Goal: Task Accomplishment & Management: Manage account settings

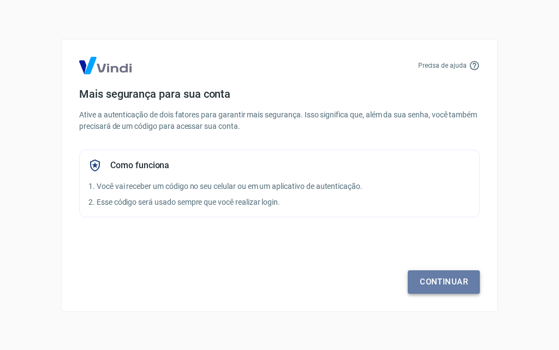
click at [424, 283] on link "Continuar" at bounding box center [444, 281] width 72 height 23
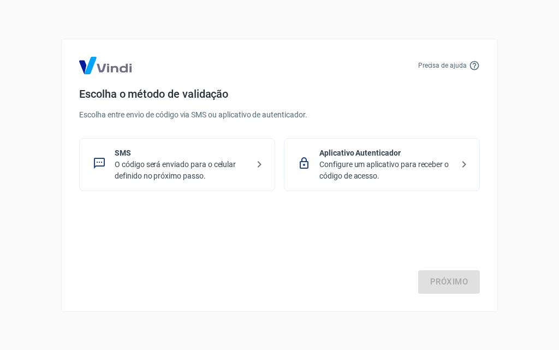
click at [264, 165] on icon at bounding box center [259, 164] width 13 height 13
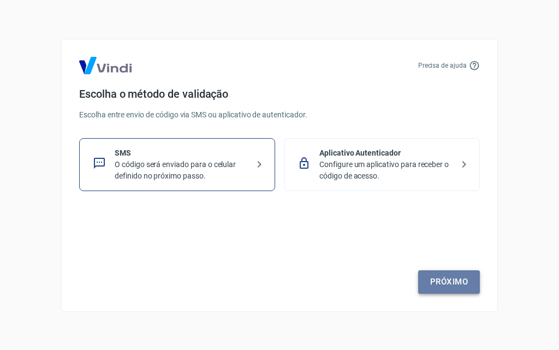
click at [438, 288] on link "Próximo" at bounding box center [449, 281] width 62 height 23
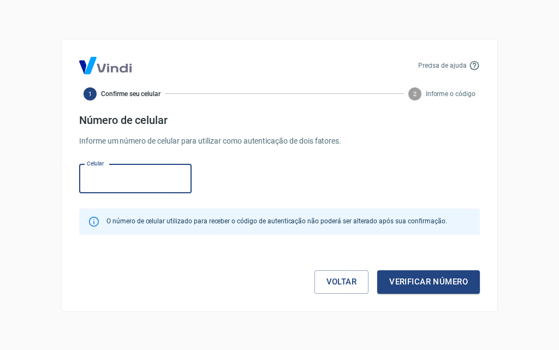
click at [136, 181] on input "Celular" at bounding box center [135, 178] width 112 height 29
type input "[PHONE_NUMBER]"
click at [418, 286] on button "Verificar número" at bounding box center [428, 281] width 103 height 23
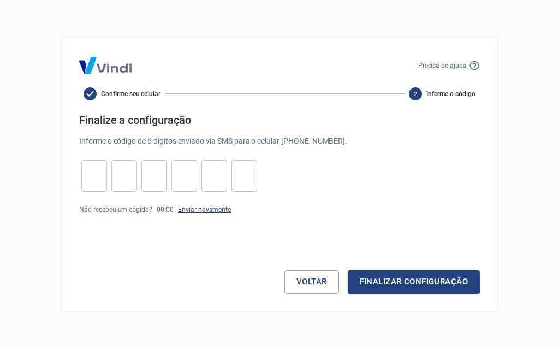
click at [200, 208] on link "Enviar novamente" at bounding box center [204, 210] width 53 height 8
click at [309, 274] on button "Voltar" at bounding box center [311, 281] width 55 height 23
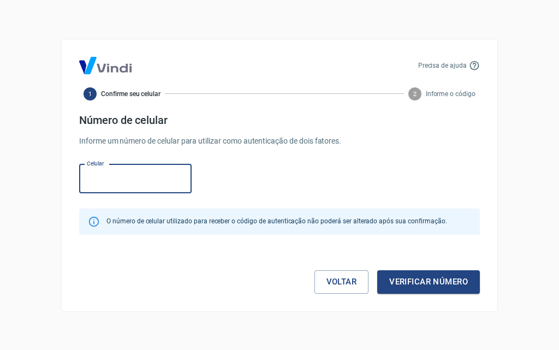
click at [163, 182] on input "Celular" at bounding box center [135, 178] width 112 height 29
click at [390, 279] on button "Verificar número" at bounding box center [428, 281] width 103 height 23
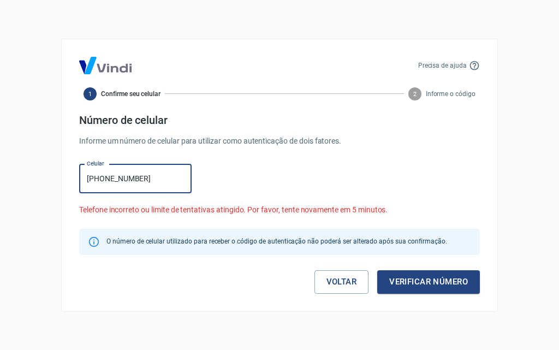
click at [101, 178] on input "[PHONE_NUMBER]" at bounding box center [135, 178] width 112 height 29
click at [103, 179] on input "[PHONE_NUMBER]" at bounding box center [135, 178] width 112 height 29
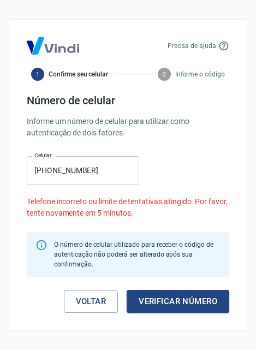
click at [170, 304] on button "Verificar número" at bounding box center [178, 301] width 103 height 23
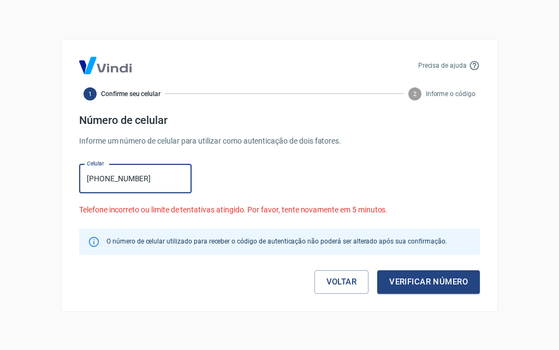
click at [158, 175] on input "[PHONE_NUMBER]" at bounding box center [135, 178] width 112 height 29
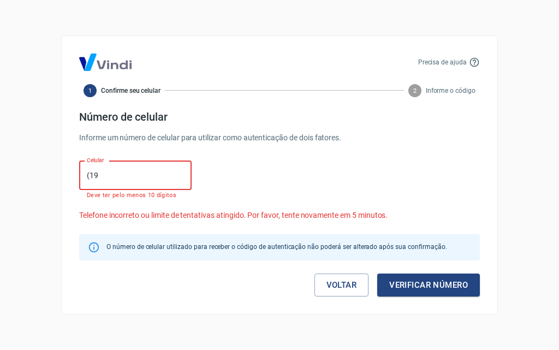
type input "(1"
click at [158, 175] on input "Celular" at bounding box center [135, 175] width 112 height 29
type input "[PHONE_NUMBER]"
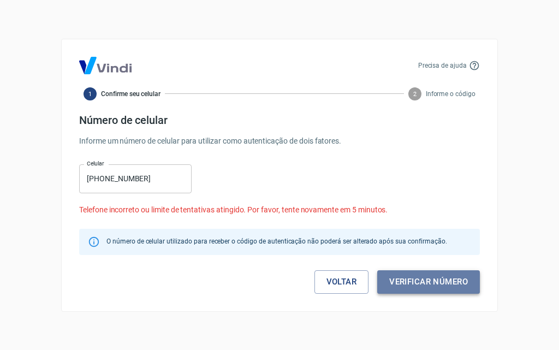
click at [429, 281] on button "Verificar número" at bounding box center [428, 281] width 103 height 23
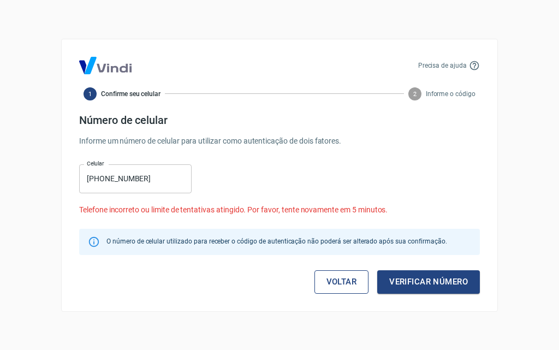
click at [344, 285] on link "Voltar" at bounding box center [341, 281] width 55 height 23
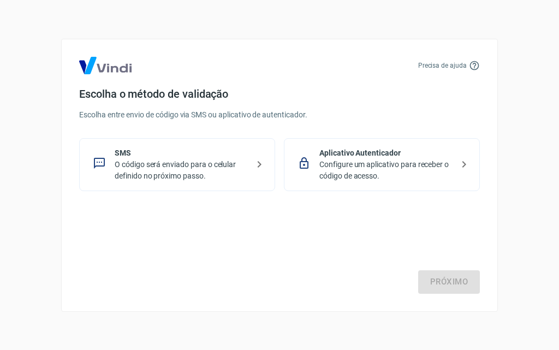
click at [324, 167] on p "Configure um aplicativo para receber o código de acesso." at bounding box center [386, 170] width 134 height 23
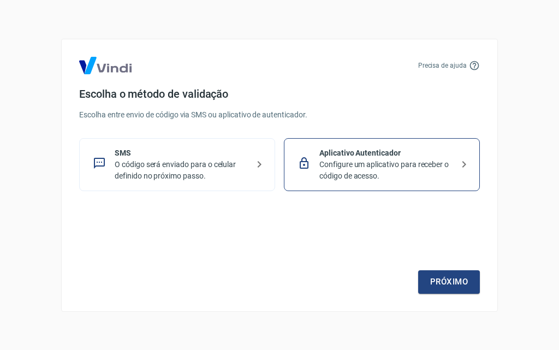
click at [460, 164] on icon at bounding box center [463, 164] width 13 height 13
click at [262, 163] on icon at bounding box center [259, 164] width 13 height 13
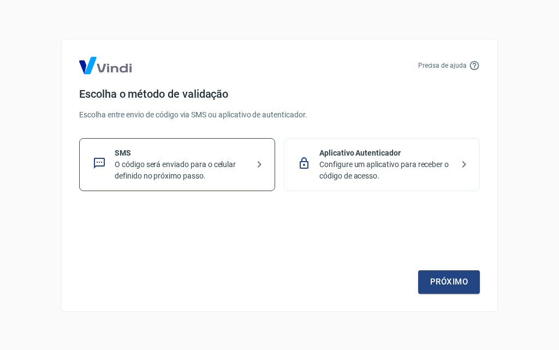
click at [261, 163] on icon at bounding box center [259, 164] width 13 height 13
click at [424, 161] on p "Configure um aplicativo para receber o código de acesso." at bounding box center [386, 170] width 134 height 23
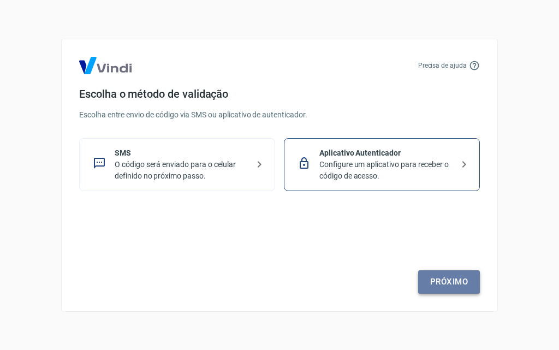
click at [436, 279] on link "Próximo" at bounding box center [449, 281] width 62 height 23
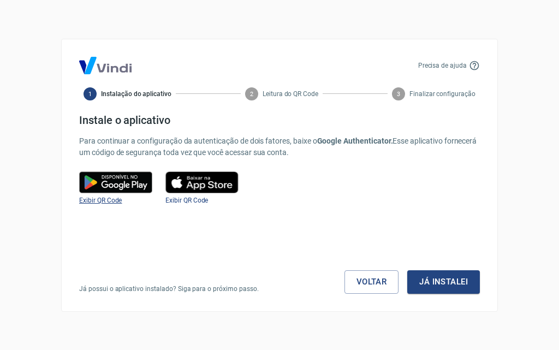
click at [111, 202] on span "Exibir QR Code" at bounding box center [100, 200] width 43 height 8
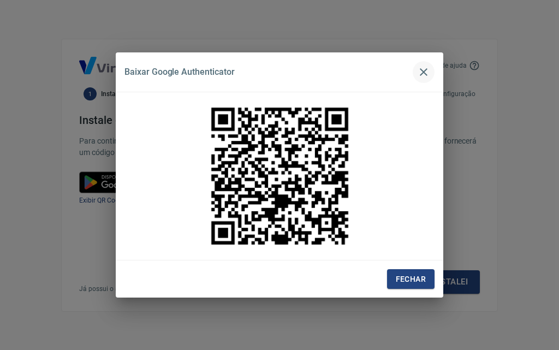
click at [420, 71] on icon "button" at bounding box center [423, 71] width 13 height 13
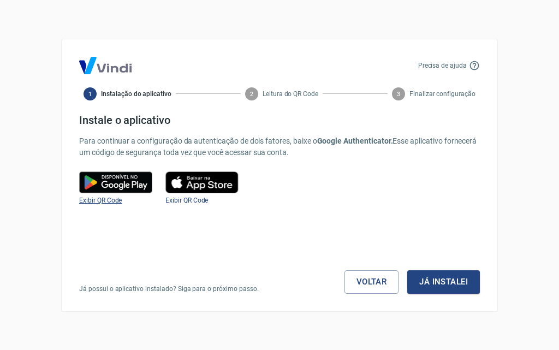
click at [119, 201] on span "Exibir QR Code" at bounding box center [100, 200] width 43 height 8
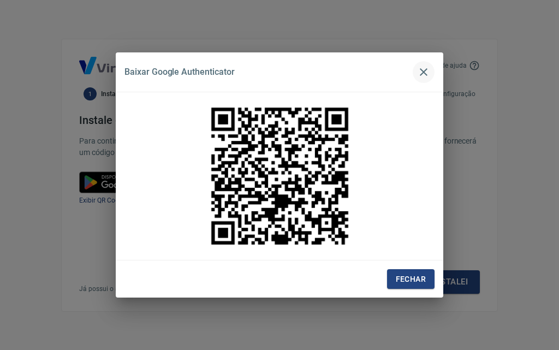
click at [422, 73] on icon "button" at bounding box center [424, 72] width 8 height 8
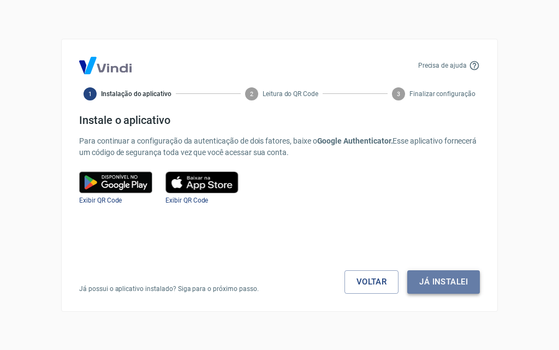
click at [434, 282] on button "Já instalei" at bounding box center [443, 281] width 73 height 23
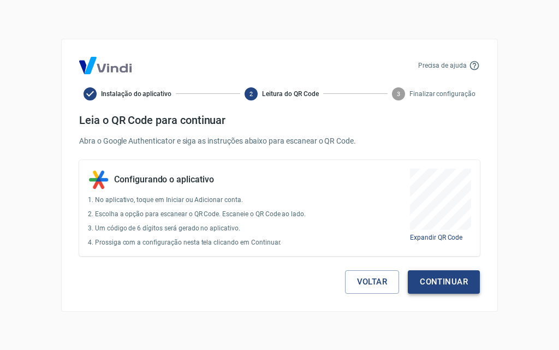
click at [430, 288] on button "Continuar" at bounding box center [444, 281] width 72 height 23
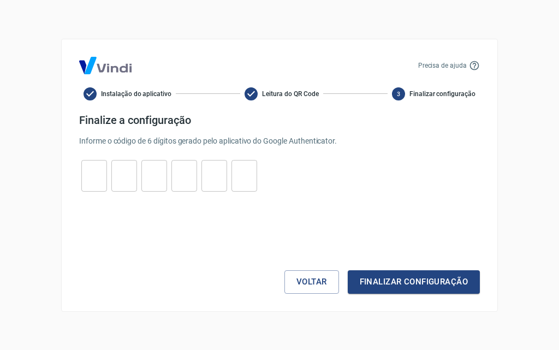
click at [89, 172] on input "tel" at bounding box center [94, 175] width 26 height 23
type input "9"
type input "6"
type input "9"
type input "6"
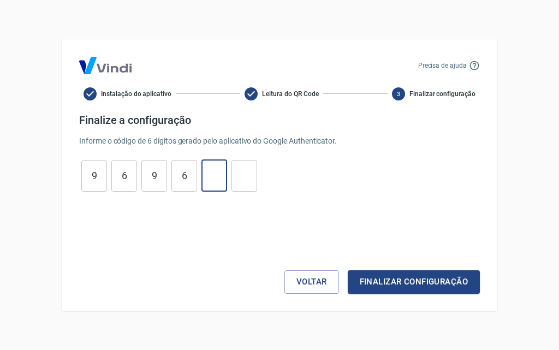
type input "7"
type input "1"
click at [378, 284] on button "Finalizar configuração" at bounding box center [414, 281] width 132 height 23
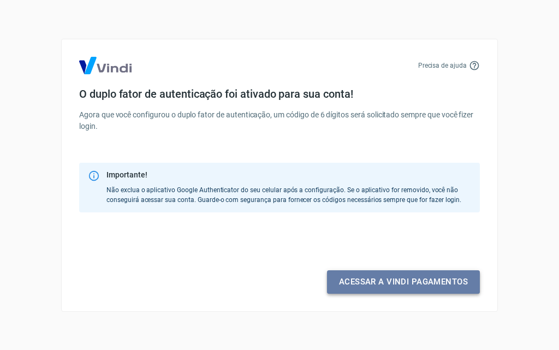
click at [362, 283] on link "Acessar a Vindi pagamentos" at bounding box center [403, 281] width 153 height 23
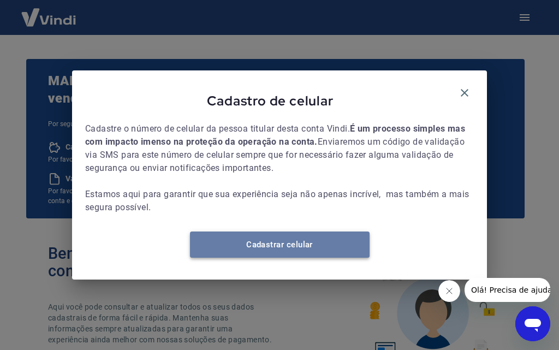
click at [286, 258] on link "Cadastrar celular" at bounding box center [279, 244] width 179 height 26
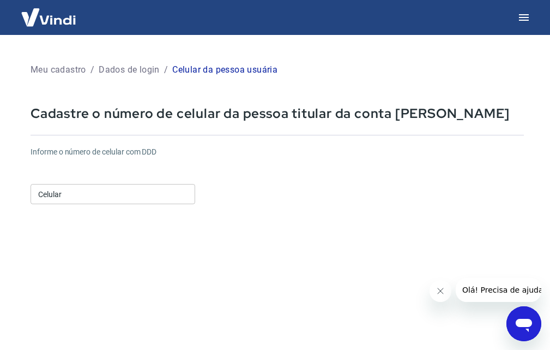
click at [118, 191] on input "Celular" at bounding box center [113, 194] width 165 height 20
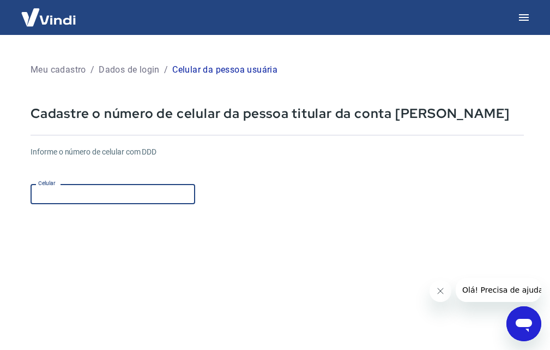
type input "[PHONE_NUMBER]"
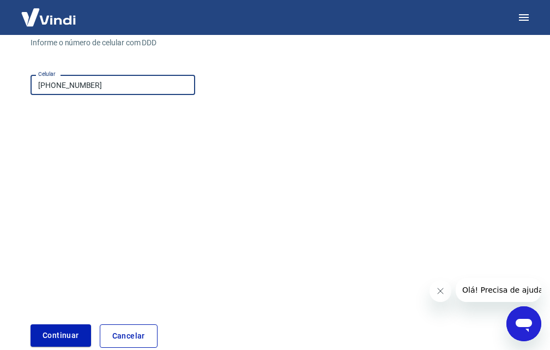
scroll to position [167, 0]
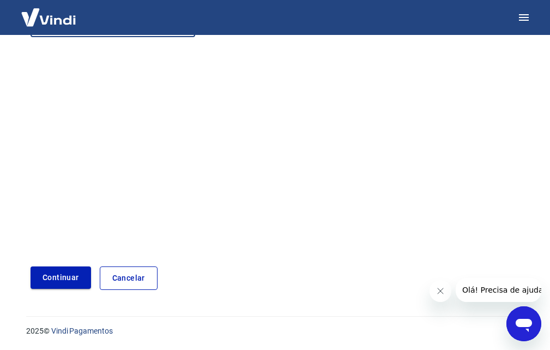
click at [81, 282] on button "Continuar" at bounding box center [61, 277] width 61 height 22
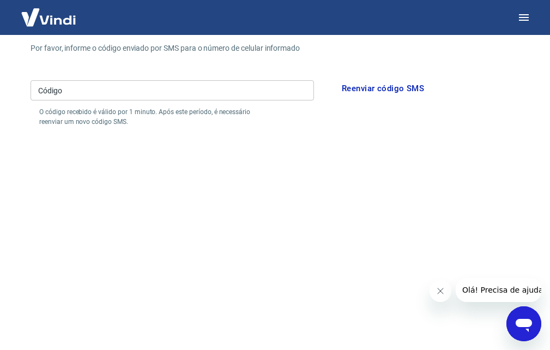
scroll to position [58, 0]
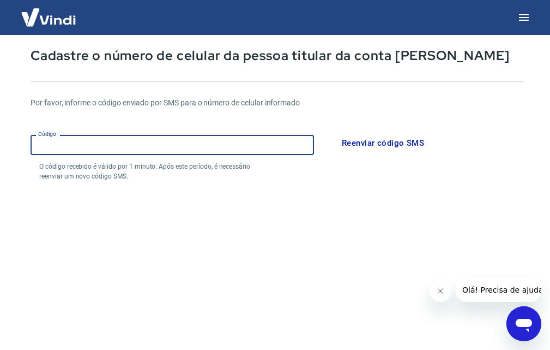
click at [122, 151] on input "Código" at bounding box center [173, 145] width 284 height 20
type input "322994"
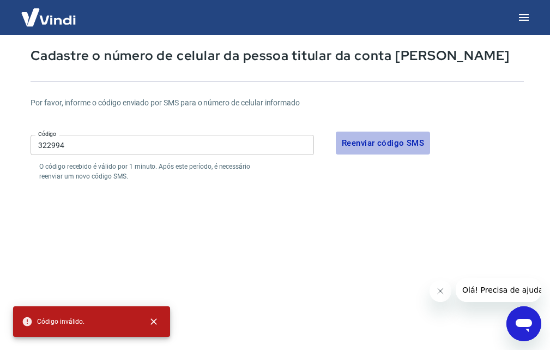
click at [386, 142] on button "Reenviar código SMS" at bounding box center [383, 142] width 94 height 23
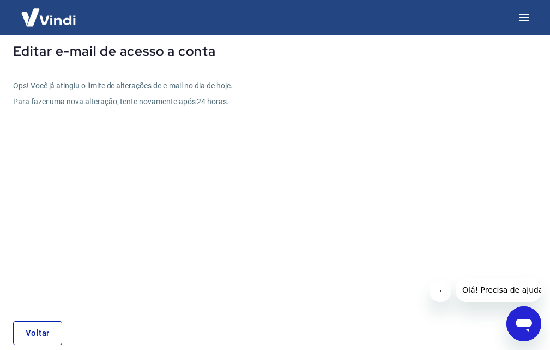
scroll to position [113, 0]
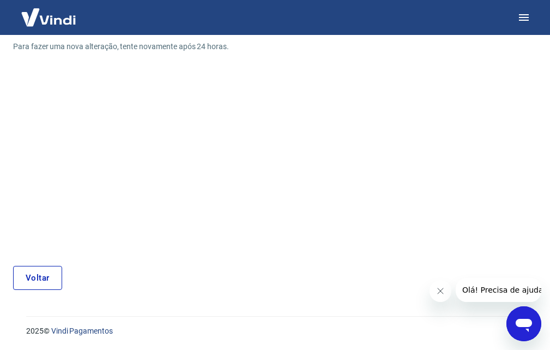
click at [47, 277] on link "Voltar" at bounding box center [37, 278] width 49 height 24
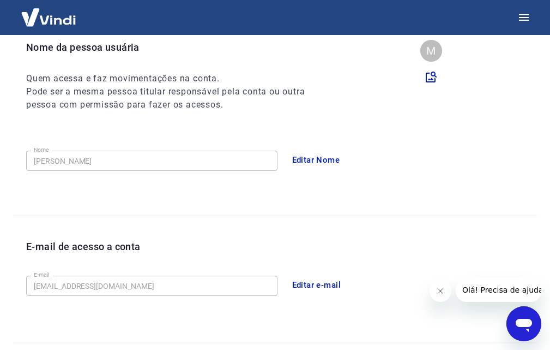
scroll to position [312, 0]
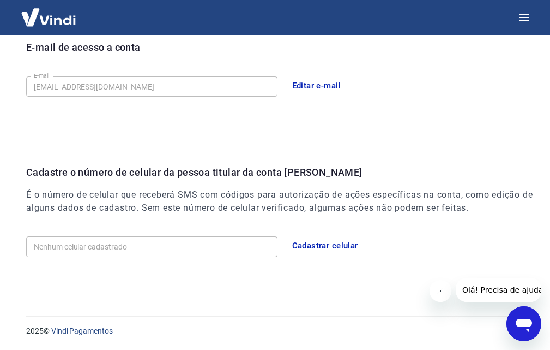
click at [307, 243] on button "Cadastrar celular" at bounding box center [325, 245] width 78 height 23
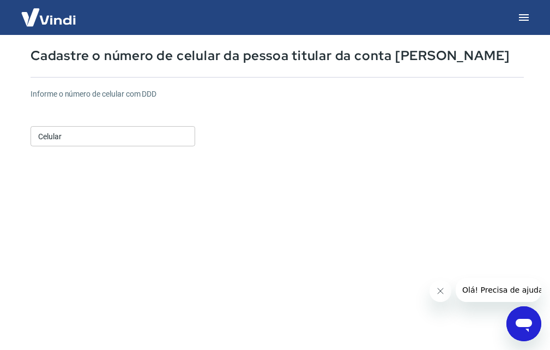
scroll to position [3, 0]
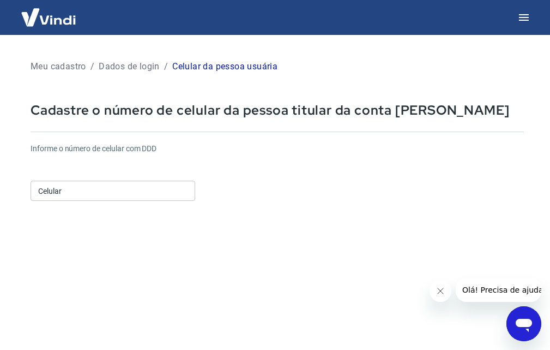
click at [133, 187] on input "Celular" at bounding box center [113, 191] width 165 height 20
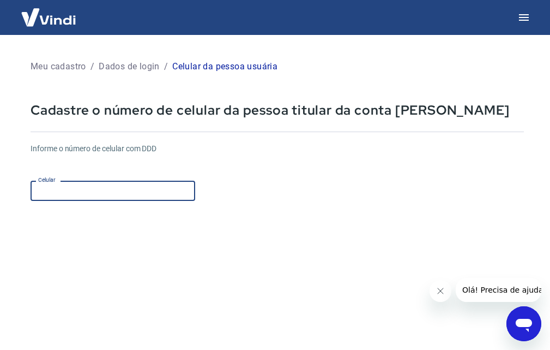
type input "[PHONE_NUMBER]"
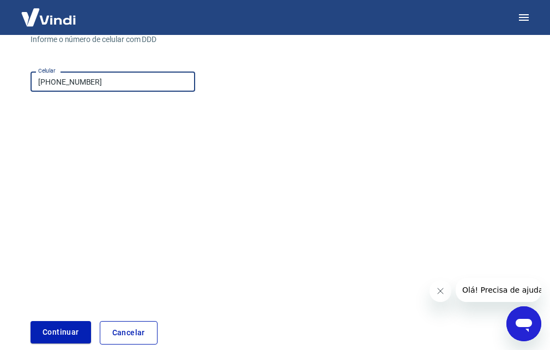
scroll to position [167, 0]
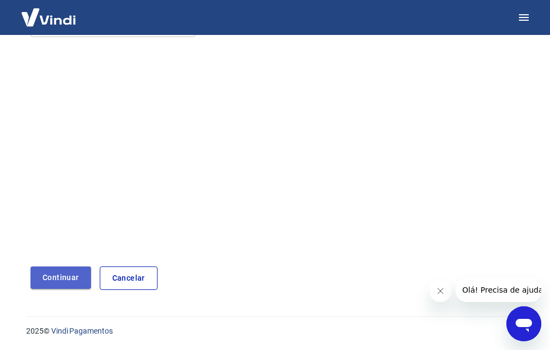
click at [79, 274] on button "Continuar" at bounding box center [61, 277] width 61 height 22
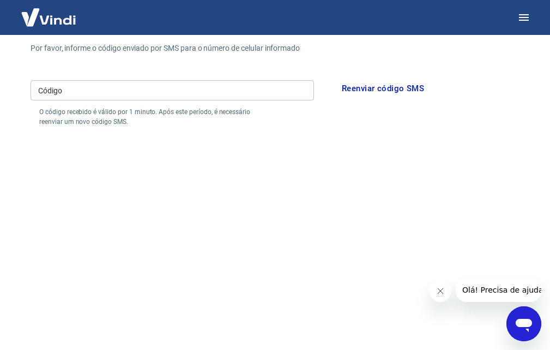
scroll to position [208, 0]
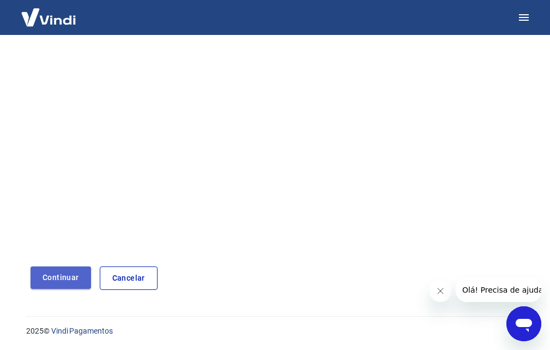
click at [82, 272] on button "Continuar" at bounding box center [61, 277] width 61 height 22
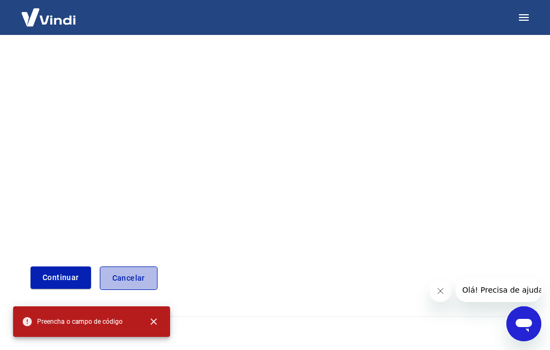
click at [120, 278] on link "Cancelar" at bounding box center [129, 277] width 58 height 23
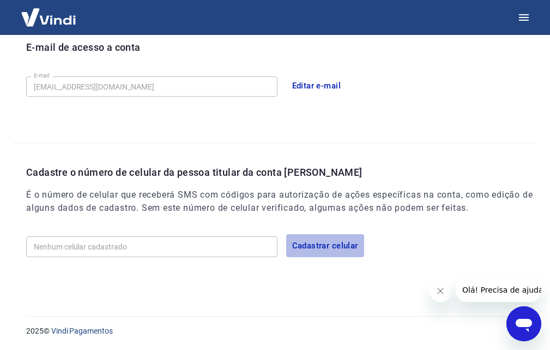
click at [309, 247] on button "Cadastrar celular" at bounding box center [325, 245] width 78 height 23
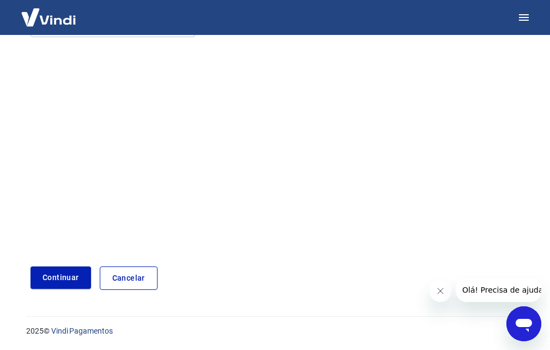
scroll to position [3, 0]
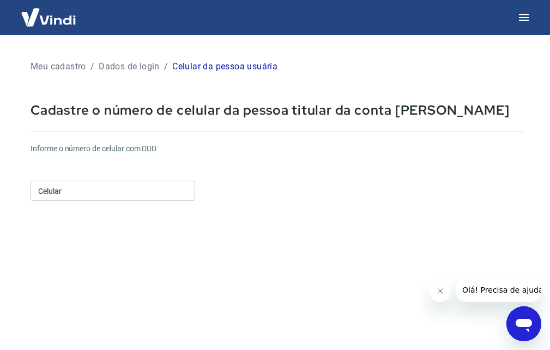
click at [141, 189] on input "Celular" at bounding box center [113, 191] width 165 height 20
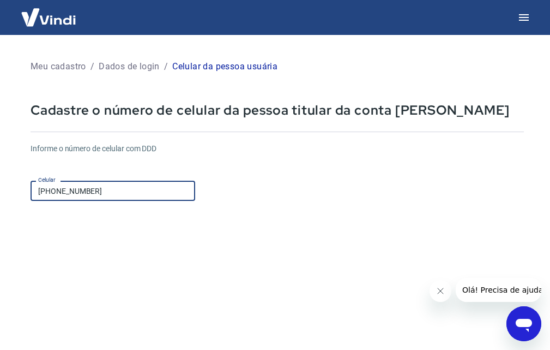
scroll to position [112, 0]
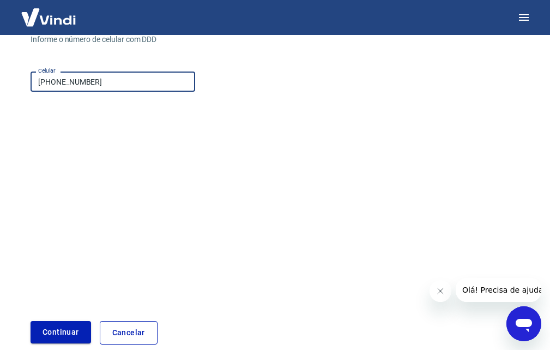
type input "(19) 98936-6424"
click at [67, 333] on button "Continuar" at bounding box center [61, 332] width 61 height 22
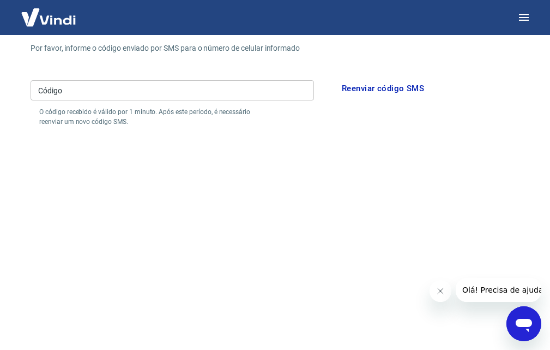
scroll to position [58, 0]
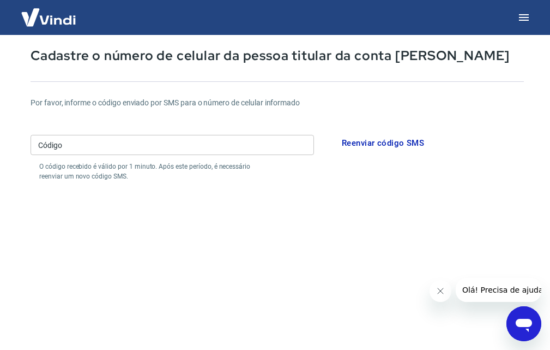
click at [118, 148] on input "Código" at bounding box center [173, 145] width 284 height 20
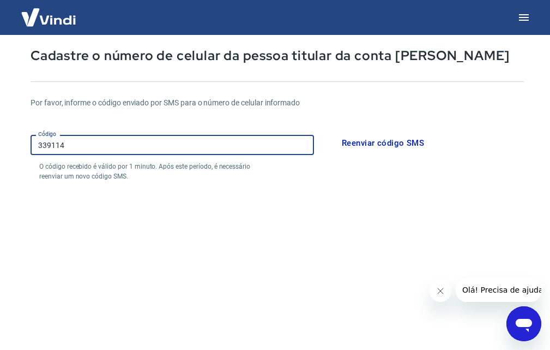
type input "339114"
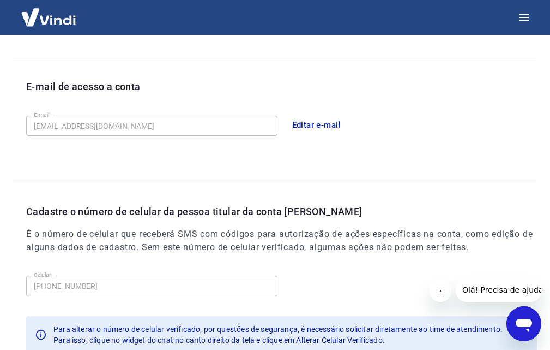
scroll to position [349, 0]
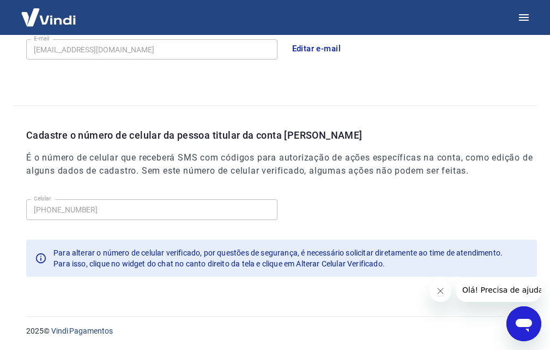
click at [441, 294] on icon "Fechar mensagem da empresa" at bounding box center [440, 290] width 9 height 9
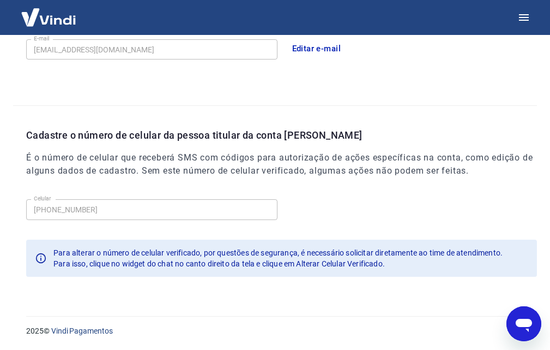
click at [42, 264] on icon at bounding box center [41, 258] width 12 height 12
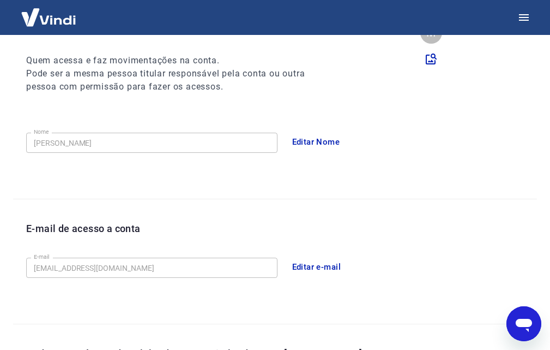
scroll to position [0, 0]
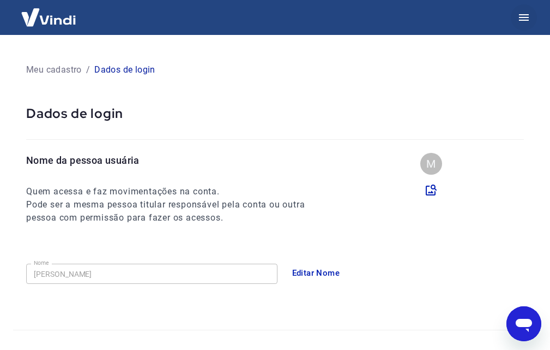
click at [529, 23] on icon "button" at bounding box center [524, 17] width 13 height 13
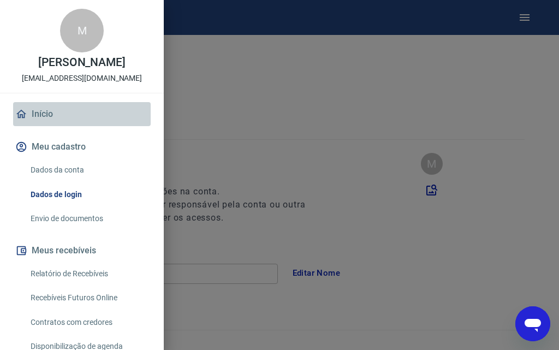
click at [95, 121] on link "Início" at bounding box center [81, 114] width 137 height 24
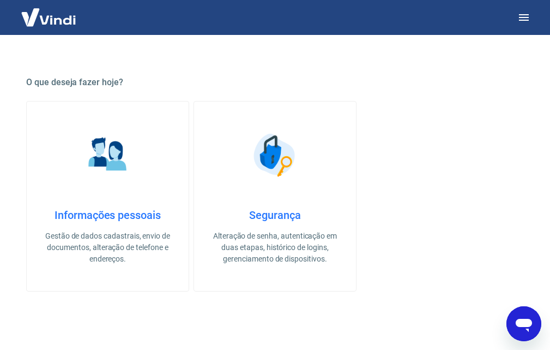
scroll to position [164, 0]
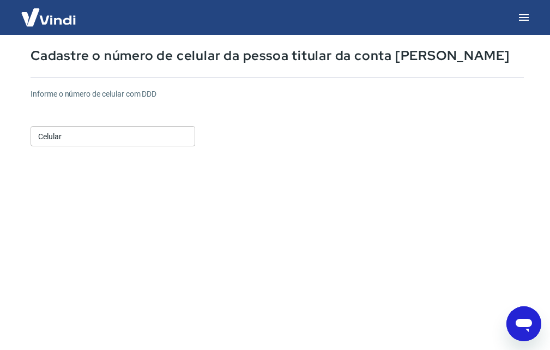
scroll to position [167, 0]
